Goal: Obtain resource: Download file/media

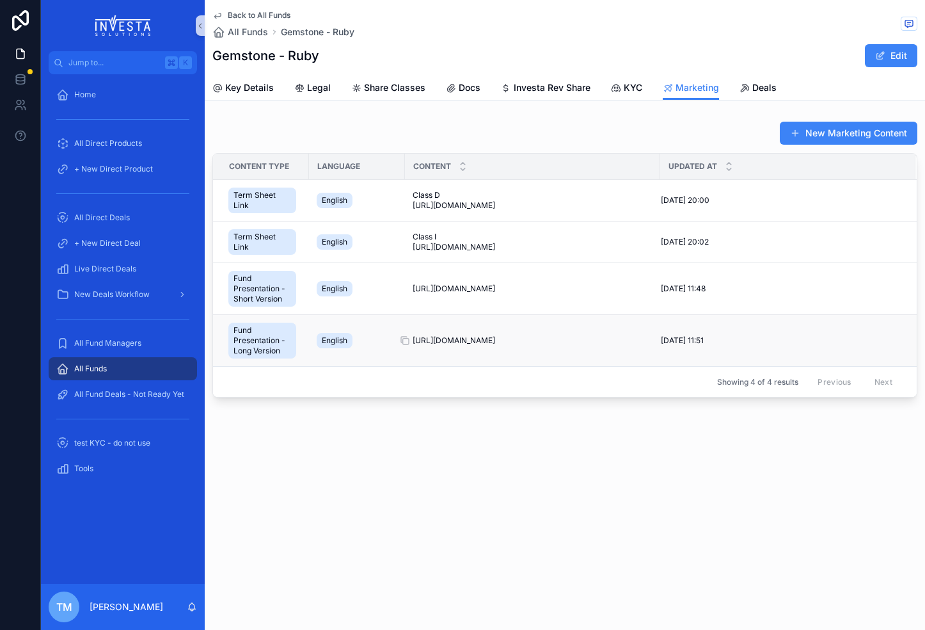
click at [460, 339] on span "[URL][DOMAIN_NAME]" at bounding box center [454, 340] width 83 height 10
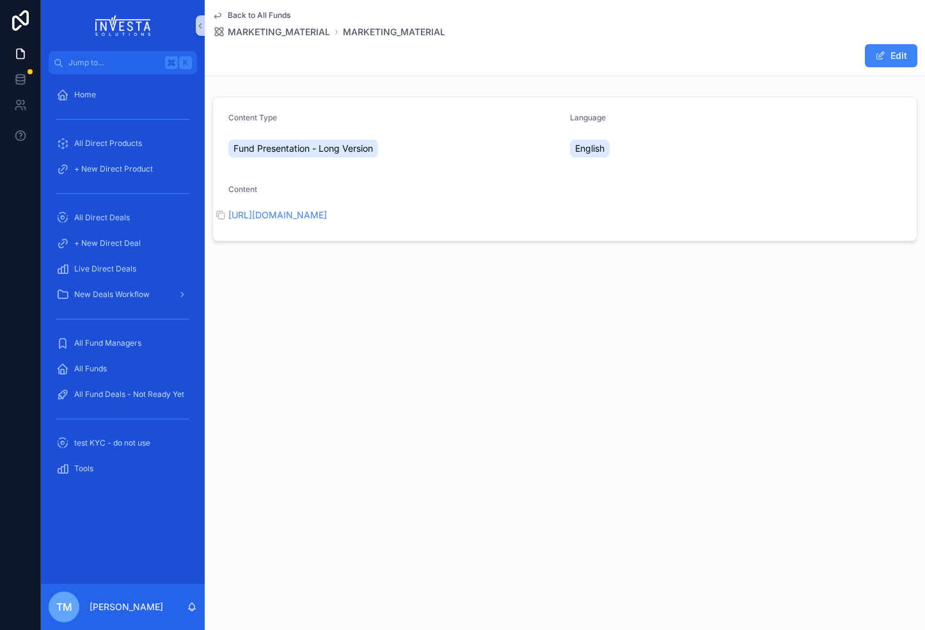
click at [330, 220] on span "[URL][DOMAIN_NAME]" at bounding box center [564, 215] width 673 height 13
click at [327, 215] on link "[URL][DOMAIN_NAME]" at bounding box center [277, 214] width 99 height 11
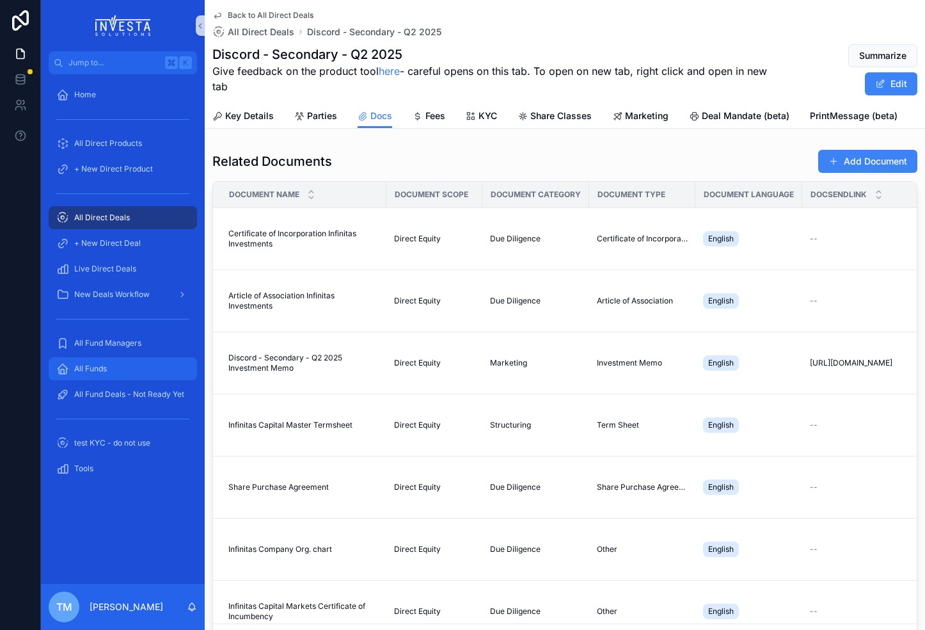
click at [105, 364] on span "All Funds" at bounding box center [90, 368] width 33 height 10
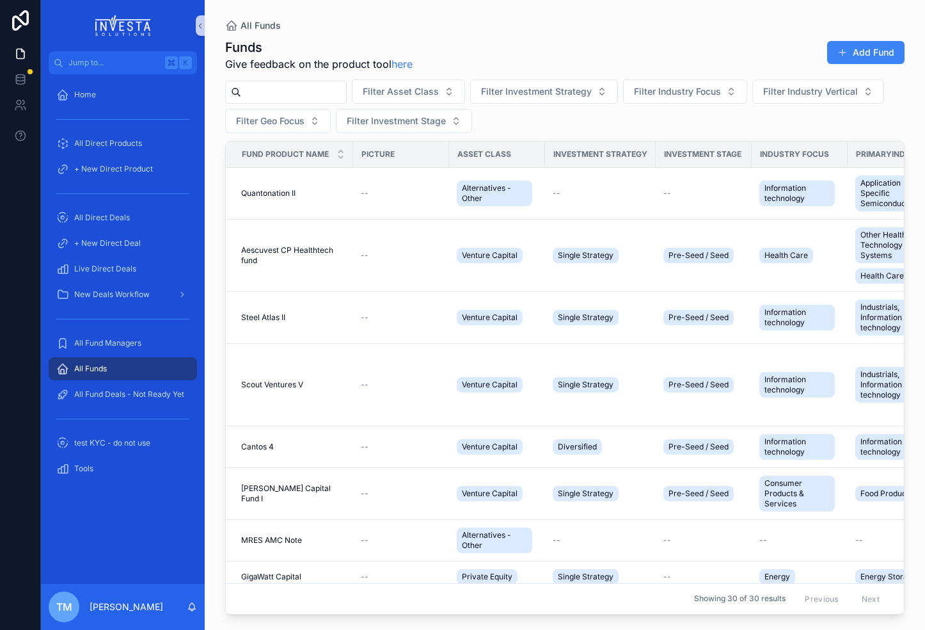
click at [310, 90] on input "scrollable content" at bounding box center [293, 92] width 105 height 18
type input "****"
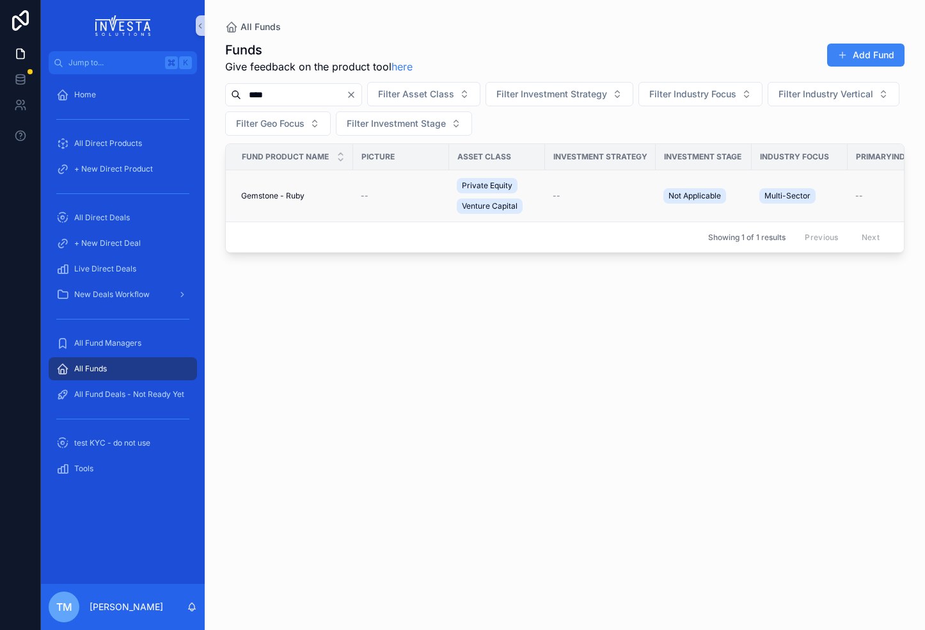
click at [291, 189] on td "Gemstone - Ruby Gemstone - Ruby" at bounding box center [289, 196] width 127 height 52
click at [301, 195] on span "Gemstone - Ruby" at bounding box center [272, 196] width 63 height 10
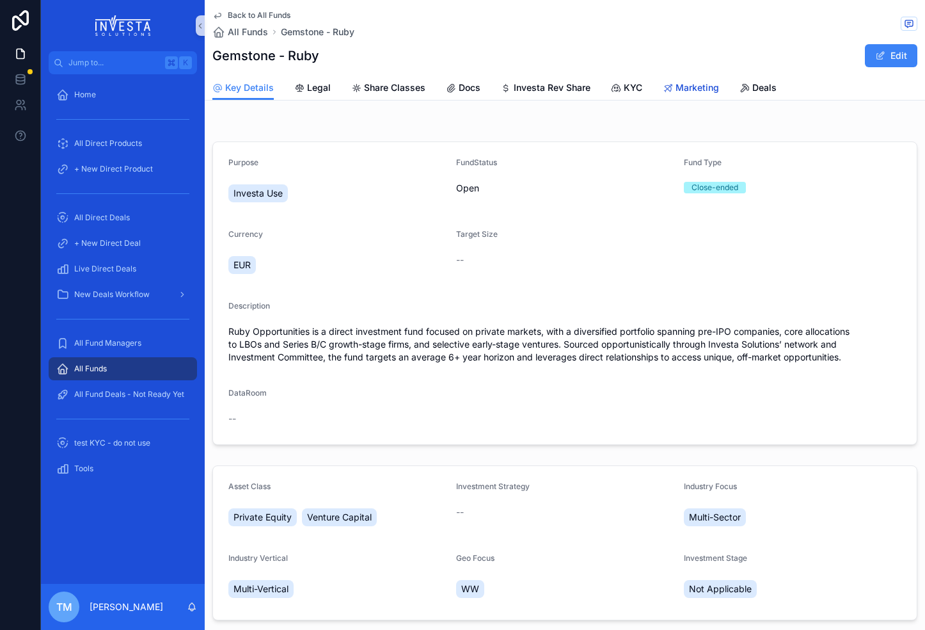
click at [690, 82] on span "Marketing" at bounding box center [698, 87] width 44 height 13
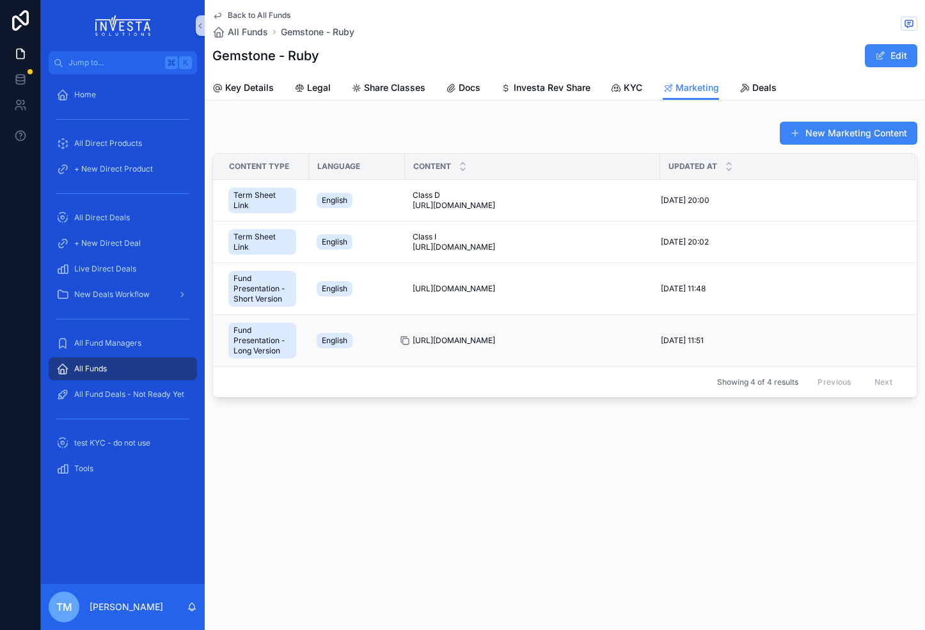
click at [407, 341] on icon "scrollable content" at bounding box center [405, 340] width 10 height 10
click at [253, 12] on span "Back to All Funds" at bounding box center [259, 15] width 63 height 10
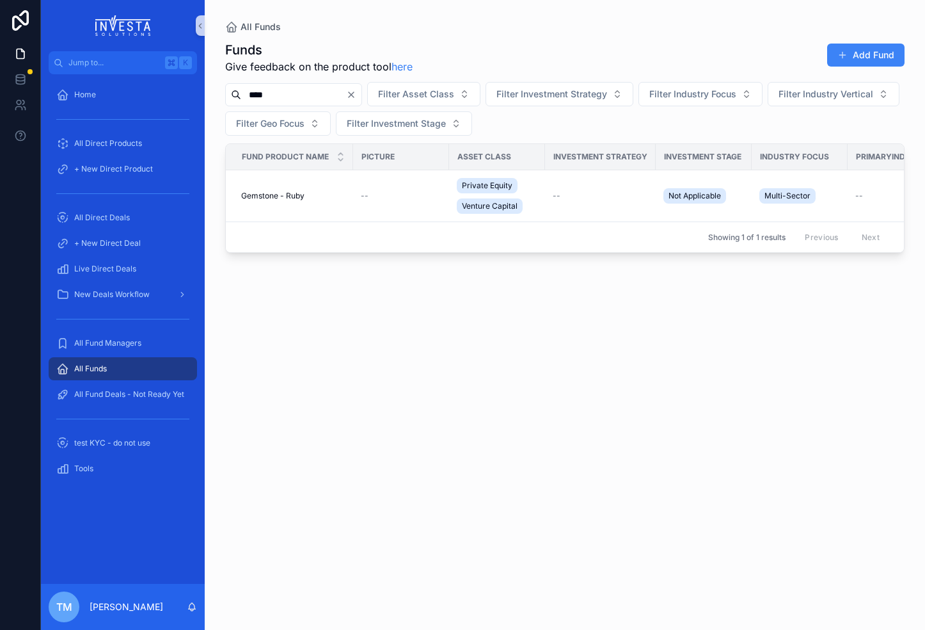
drag, startPoint x: 274, startPoint y: 95, endPoint x: 230, endPoint y: 94, distance: 44.2
click at [230, 95] on div "****" at bounding box center [293, 94] width 137 height 23
type input "****"
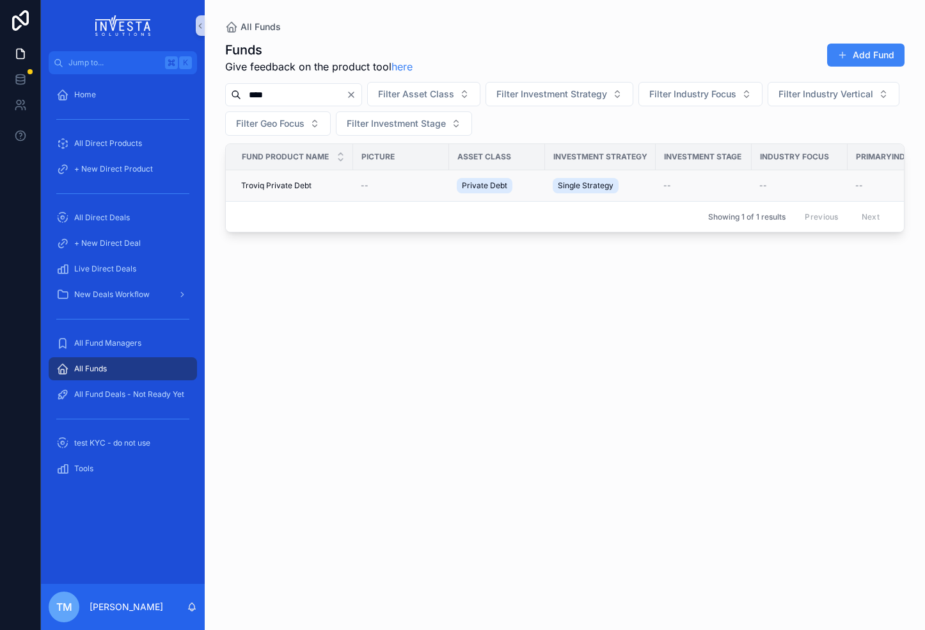
click at [277, 180] on td "Troviq Private Debt Troviq Private Debt" at bounding box center [289, 185] width 127 height 31
click at [298, 185] on span "Troviq Private Debt" at bounding box center [276, 185] width 70 height 10
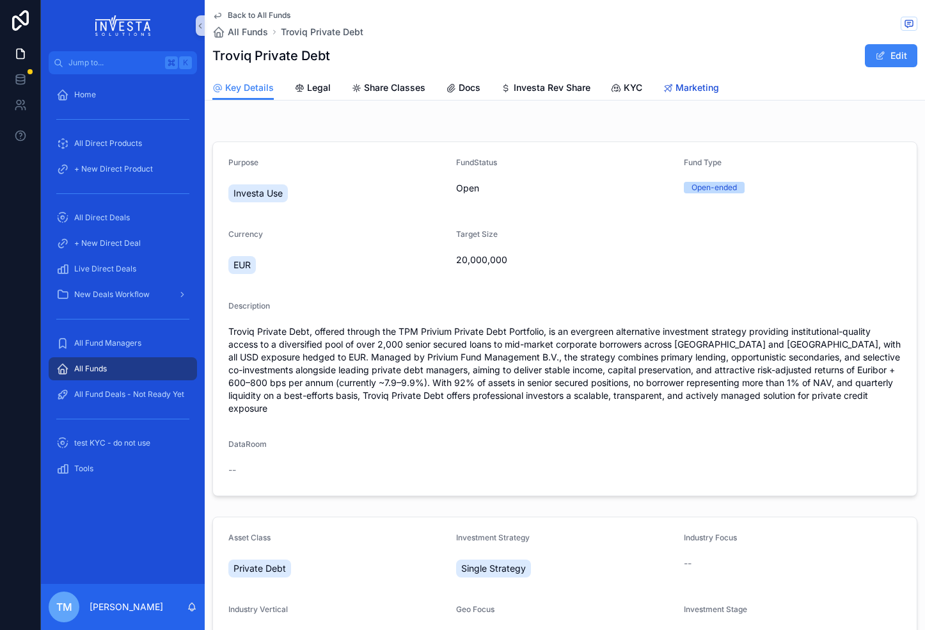
click at [688, 90] on span "Marketing" at bounding box center [698, 87] width 44 height 13
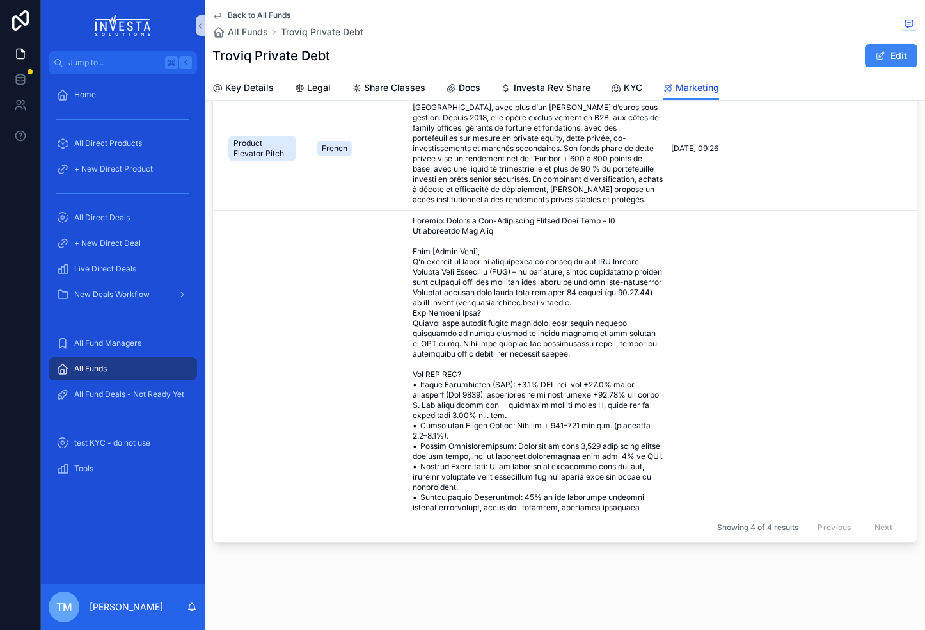
scroll to position [590, 0]
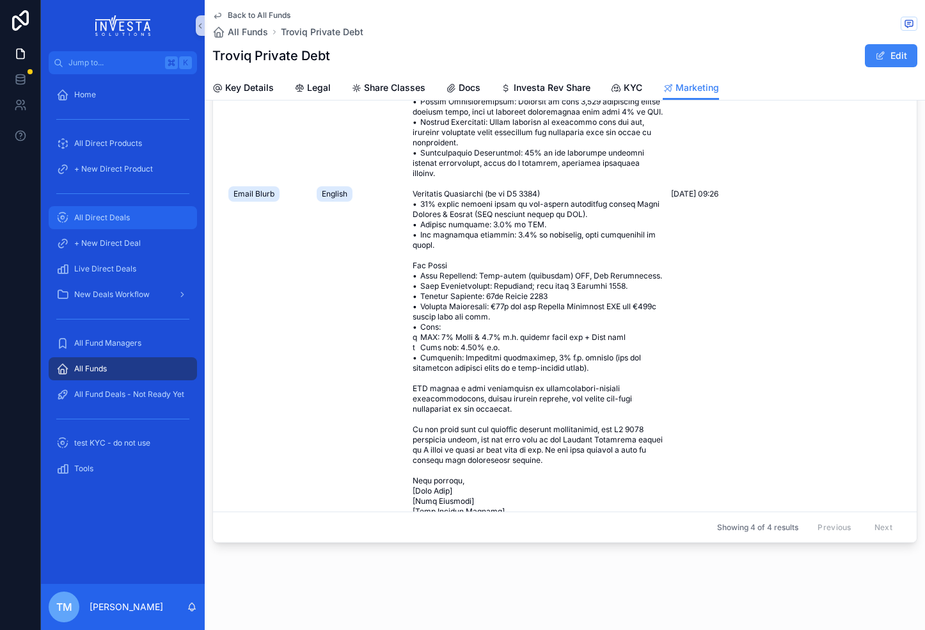
click at [123, 223] on div "All Direct Deals" at bounding box center [122, 217] width 133 height 20
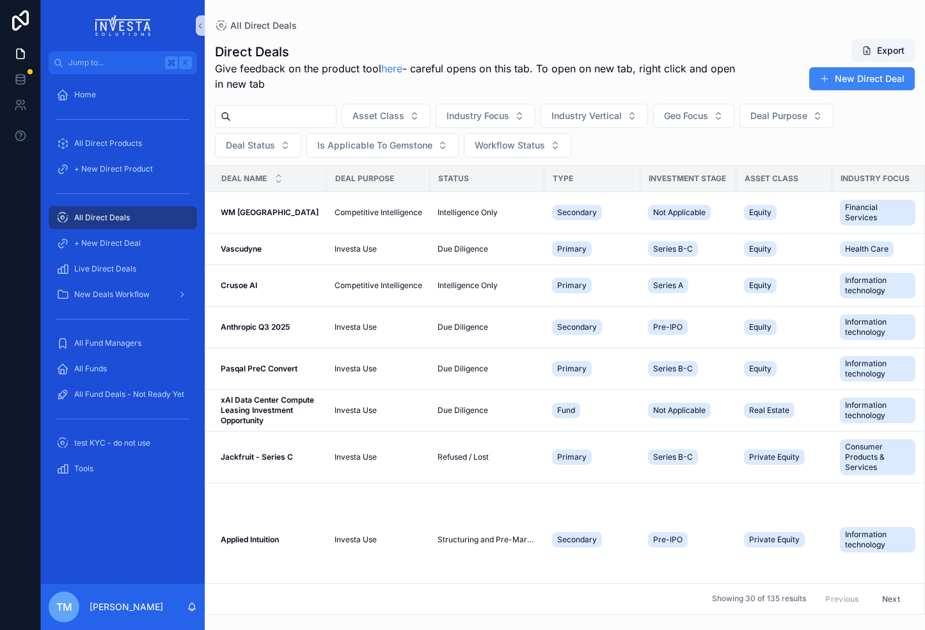
click at [289, 115] on input "scrollable content" at bounding box center [283, 117] width 105 height 18
type input "****"
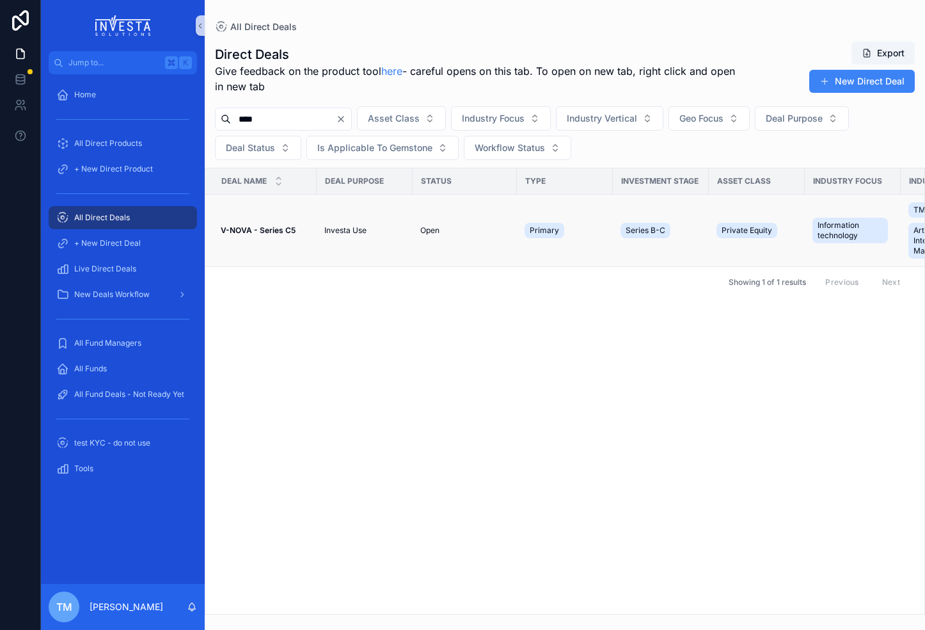
click at [265, 232] on strong "V-NOVA - Series C5" at bounding box center [258, 230] width 75 height 10
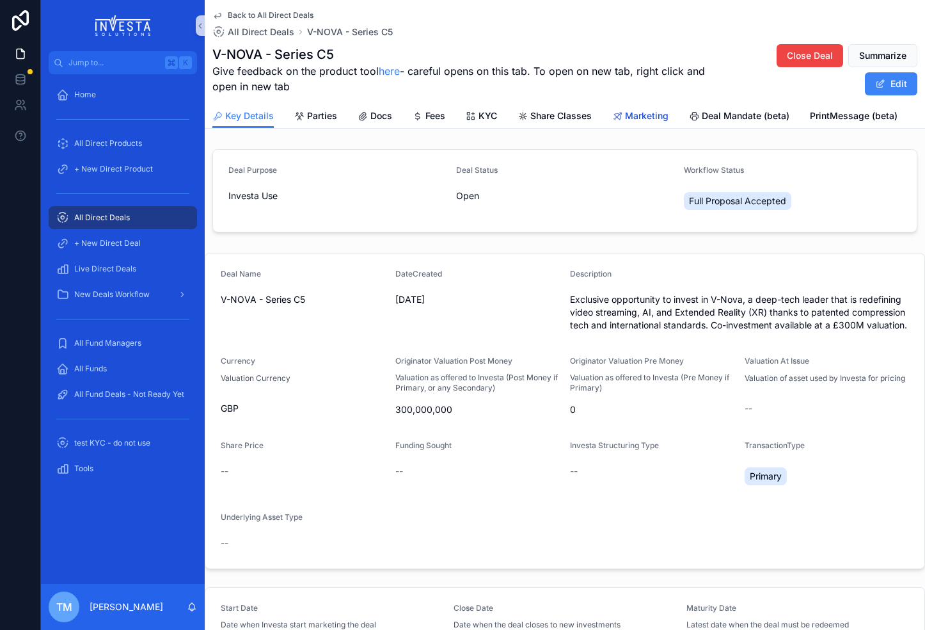
click at [648, 109] on span "Marketing" at bounding box center [647, 115] width 44 height 13
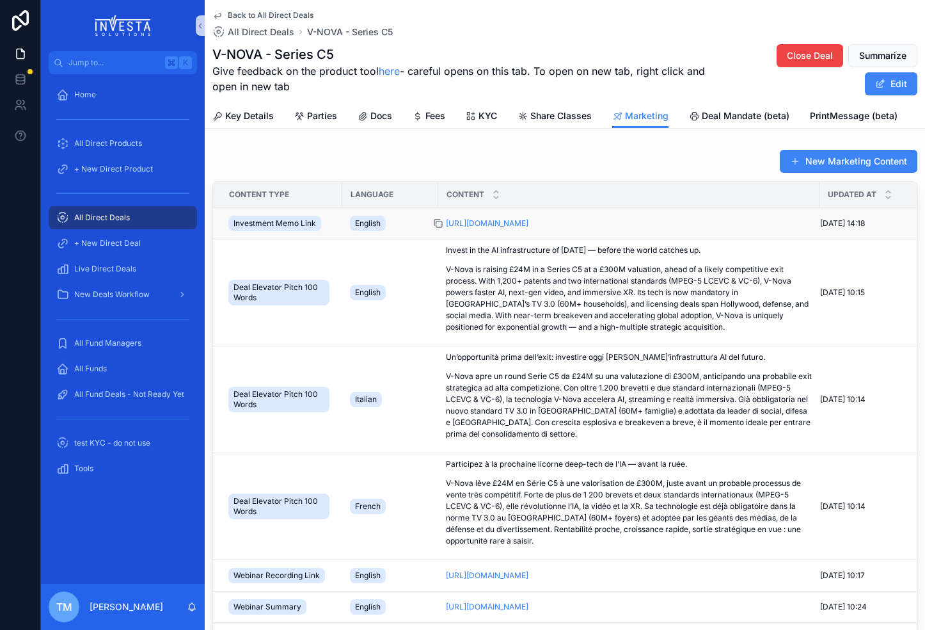
click at [441, 221] on icon "scrollable content" at bounding box center [439, 224] width 6 height 6
